Goal: Task Accomplishment & Management: Manage account settings

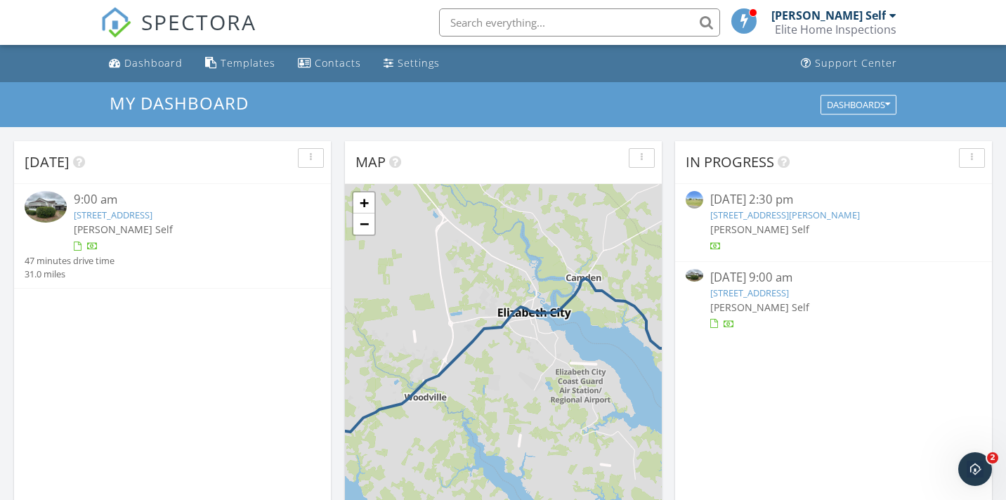
click at [152, 216] on link "[STREET_ADDRESS]" at bounding box center [113, 215] width 79 height 13
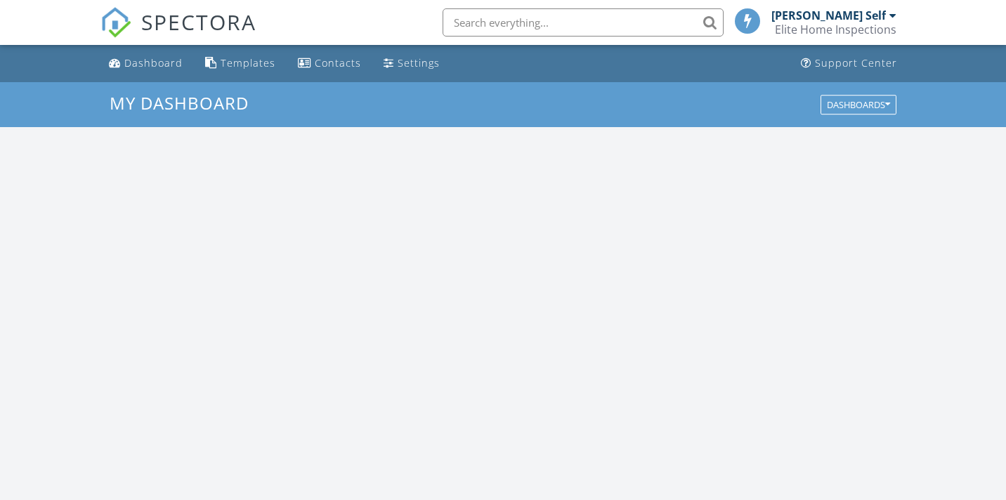
scroll to position [1280, 1007]
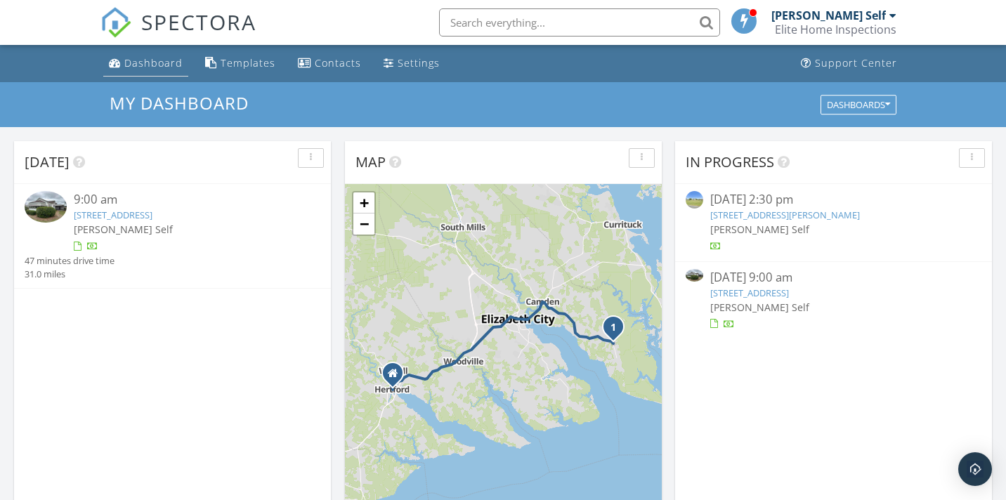
click at [142, 65] on div "Dashboard" at bounding box center [153, 62] width 58 height 13
